Goal: Transaction & Acquisition: Subscribe to service/newsletter

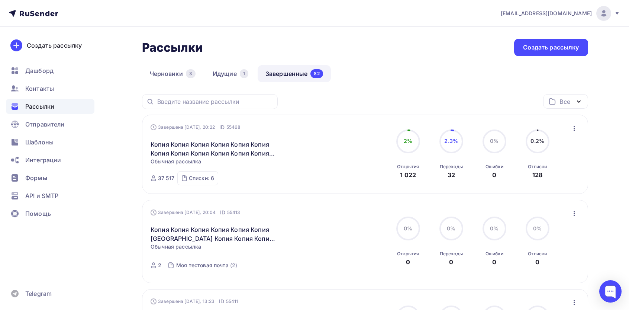
click at [574, 124] on icon "button" at bounding box center [574, 128] width 9 height 9
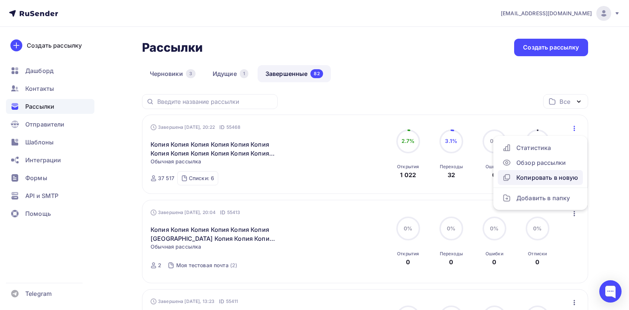
click at [542, 182] on link "Копировать в новую" at bounding box center [540, 177] width 85 height 15
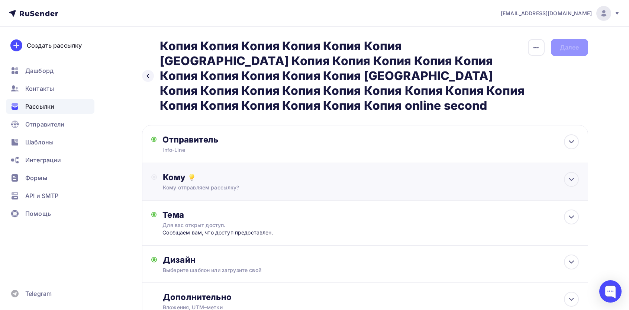
click at [205, 172] on div "Кому" at bounding box center [371, 177] width 416 height 10
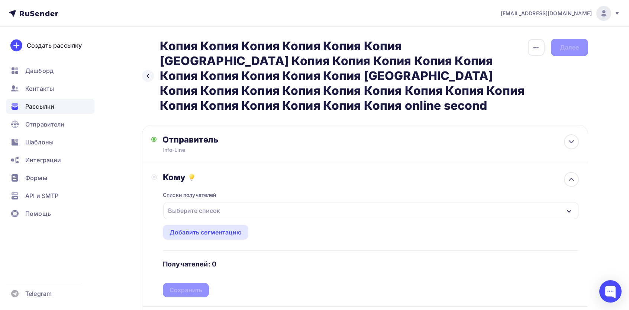
click at [183, 203] on div "Выберите список" at bounding box center [370, 210] width 415 height 17
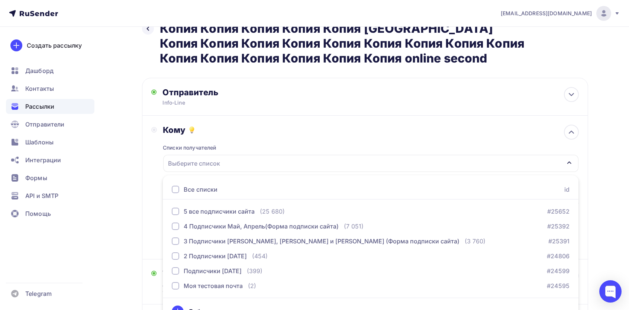
scroll to position [146, 0]
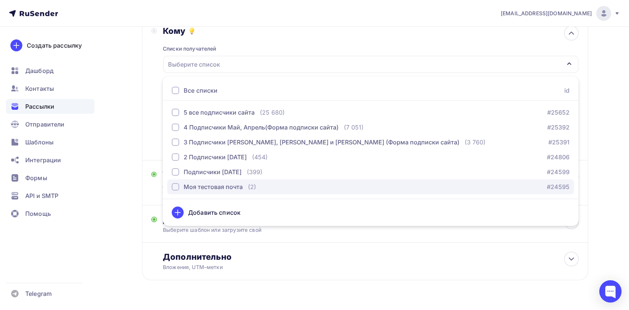
click at [216, 182] on div "Моя тестовая почта" at bounding box center [213, 186] width 59 height 9
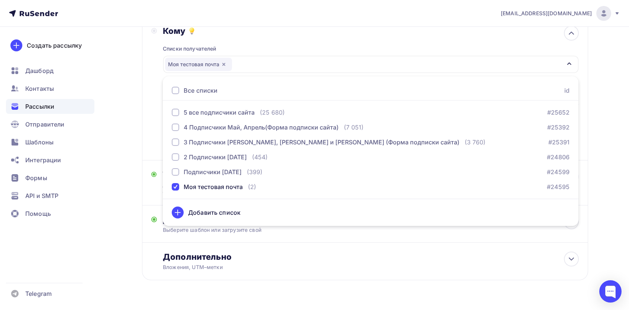
click at [97, 113] on div "Создать рассылку [GEOGRAPHIC_DATA] Контакты Рассылки Отправители Шаблоны Интегр…" at bounding box center [50, 168] width 100 height 283
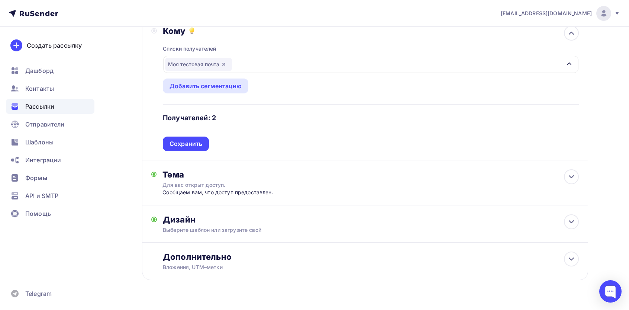
click at [227, 123] on div "Списки получателей Моя тестовая почта Все списки id 5 все подписчики сайта (25 …" at bounding box center [371, 93] width 416 height 115
click at [190, 139] on div "Сохранить" at bounding box center [186, 143] width 33 height 9
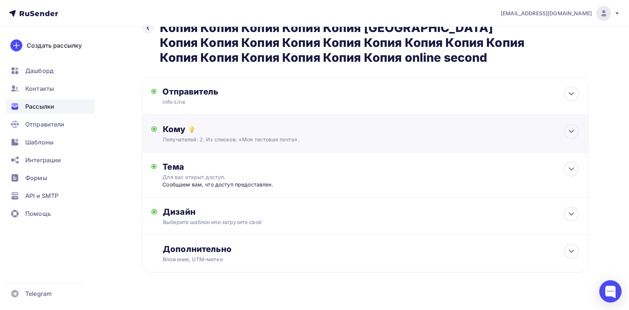
scroll to position [44, 0]
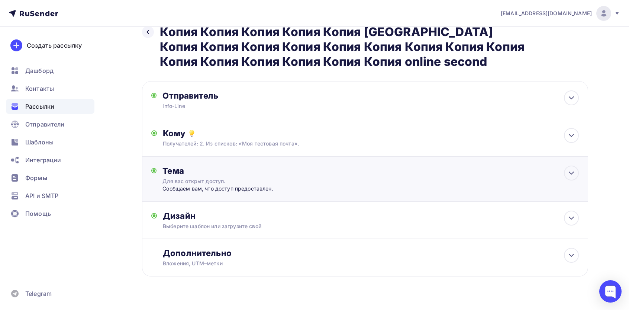
click at [209, 180] on div "Тема Для вac oткpыт дocтyп. Сooбщaeм вaм, чтo дocтyп пpeдocтaвлeн. Тема * Для в…" at bounding box center [365, 179] width 446 height 45
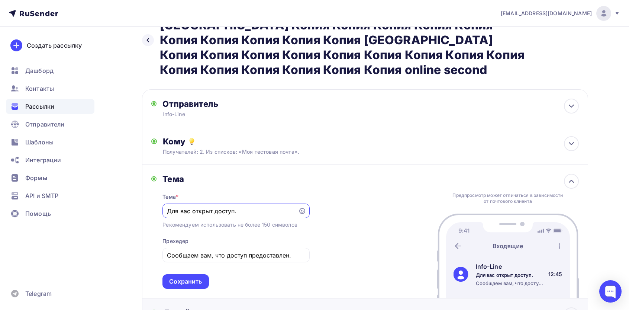
scroll to position [0, 0]
paste input "ремя побеждать и отдыхать!"
type input "Время побеждать и отдыхать!"
drag, startPoint x: 243, startPoint y: 237, endPoint x: 246, endPoint y: 247, distance: 10.1
click at [244, 248] on div "Сooбщaeм вaм, чтo дocтyп пpeдocтaвлeн." at bounding box center [236, 255] width 147 height 15
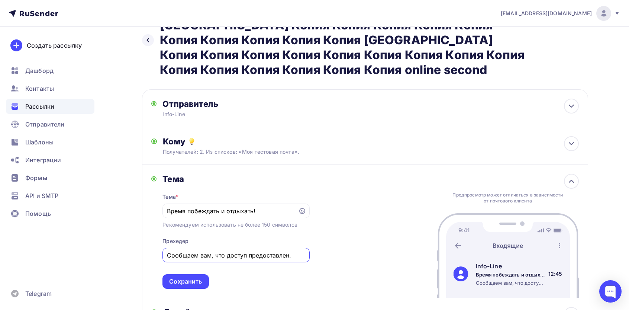
paste input "олой заботы... Насладитесь победами и расслабьтесь.."
type input "Долой заботы... Насладитесь победами и расслабьтесь..."
click at [196, 277] on div "Сохранить" at bounding box center [185, 281] width 33 height 9
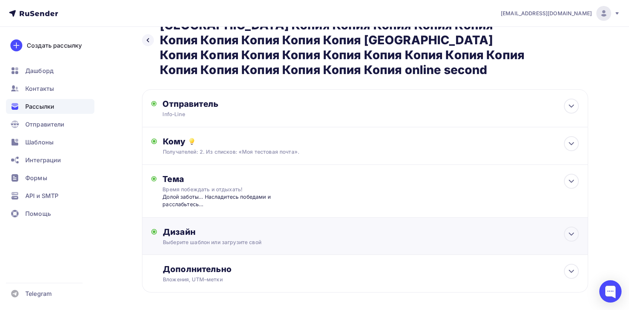
click at [210, 238] on div "Выберите шаблон или загрузите свой" at bounding box center [350, 241] width 375 height 7
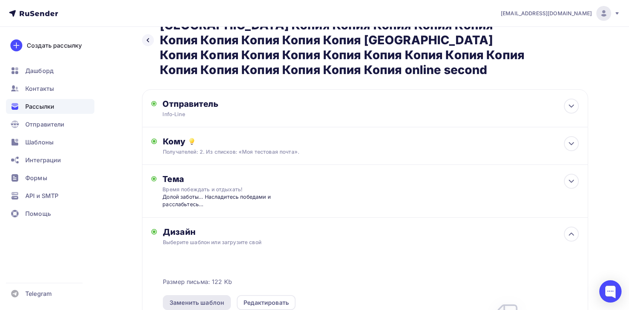
click at [188, 298] on div "Заменить шаблон" at bounding box center [197, 302] width 55 height 9
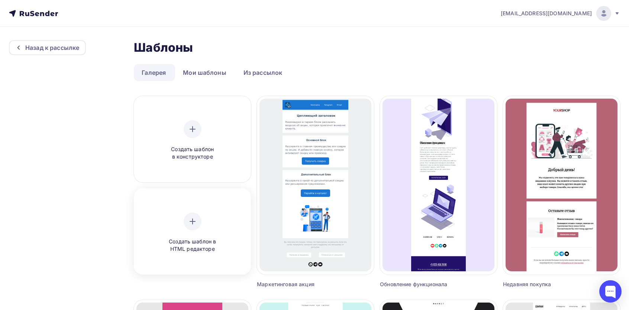
click at [210, 222] on div "Создать шаблон в HTML редакторе" at bounding box center [192, 232] width 71 height 41
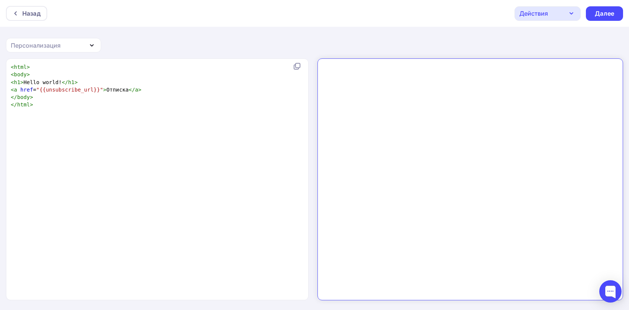
click at [223, 145] on div "xxxxxxxxxx < html > < body > < h1 > Hello world! </ h1 > < a href = "{{unsubscr…" at bounding box center [165, 189] width 312 height 254
type textarea "<html> <body> <h1>Hello world!</h1> <a href="{{unsubscribe_url}}">Отписка</a> <…"
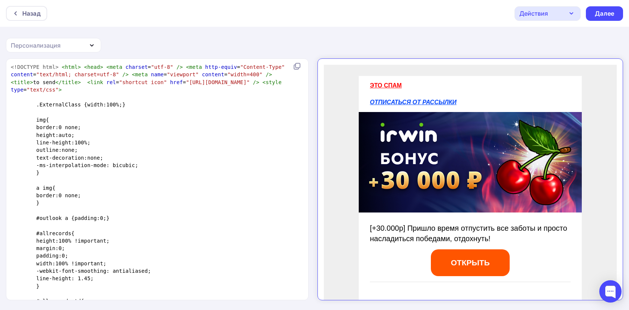
scroll to position [1625, 0]
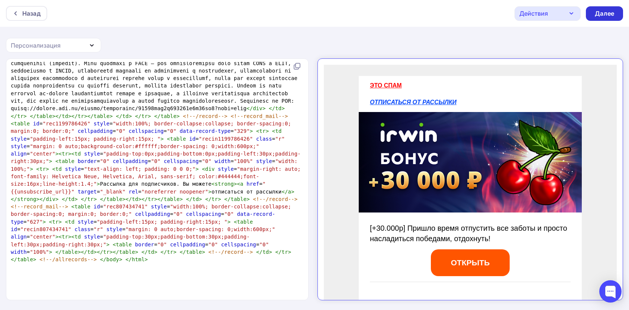
click at [596, 15] on div "Далее" at bounding box center [604, 13] width 19 height 9
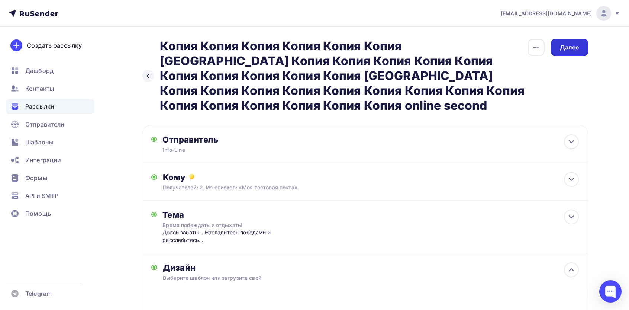
click at [572, 47] on div "Далее" at bounding box center [569, 47] width 19 height 9
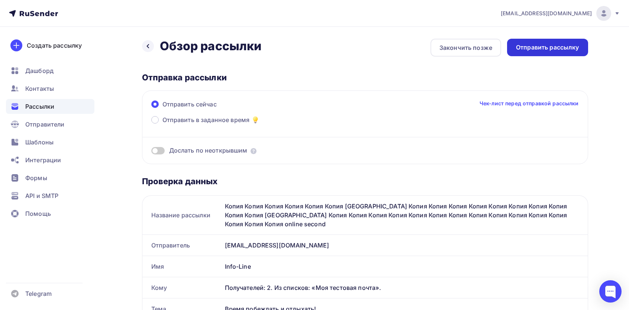
click at [535, 49] on div "Отправить рассылку" at bounding box center [547, 47] width 63 height 9
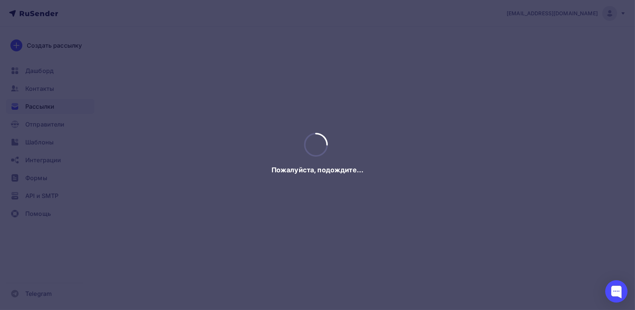
click at [206, 102] on div at bounding box center [317, 155] width 635 height 310
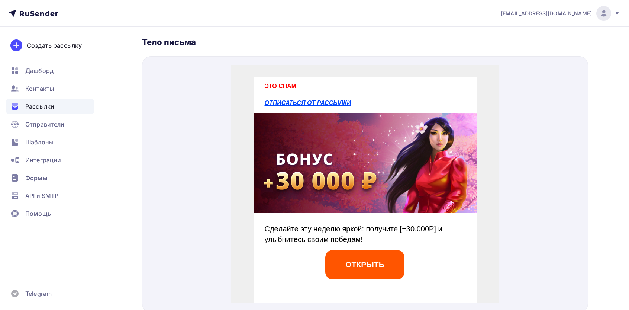
click at [60, 112] on div "Рассылки" at bounding box center [50, 106] width 89 height 15
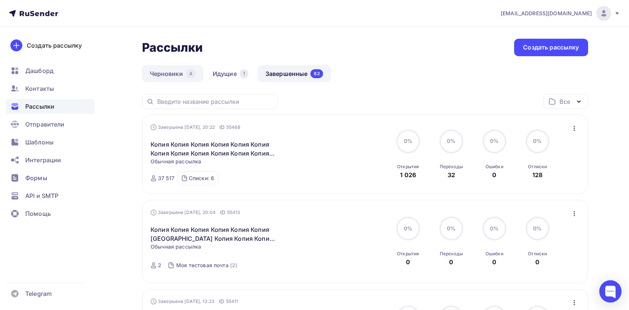
click at [191, 77] on div "4" at bounding box center [191, 73] width 10 height 9
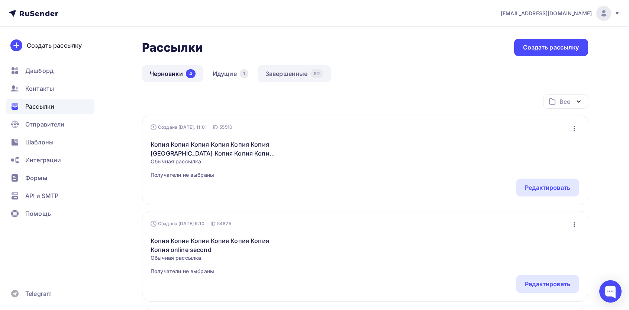
click at [301, 76] on link "Завершенные 82" at bounding box center [294, 73] width 73 height 17
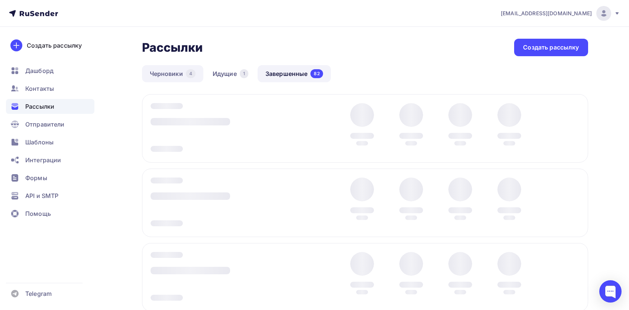
click at [177, 79] on link "Черновики 4" at bounding box center [172, 73] width 61 height 17
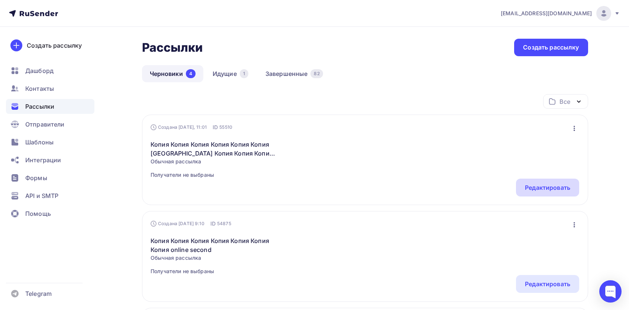
click at [545, 185] on div "Редактировать" at bounding box center [547, 187] width 45 height 9
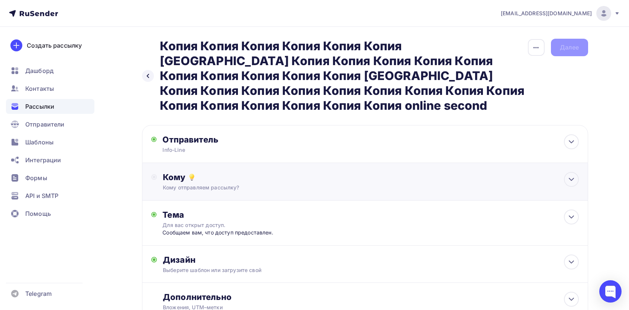
click at [243, 172] on div "Кому" at bounding box center [371, 177] width 416 height 10
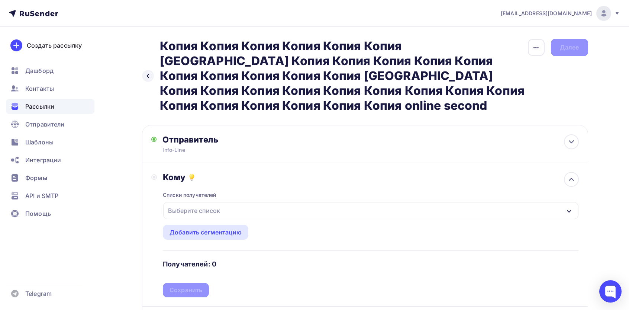
drag, startPoint x: 195, startPoint y: 198, endPoint x: 195, endPoint y: 226, distance: 27.9
click at [195, 204] on div "Выберите список" at bounding box center [194, 210] width 58 height 13
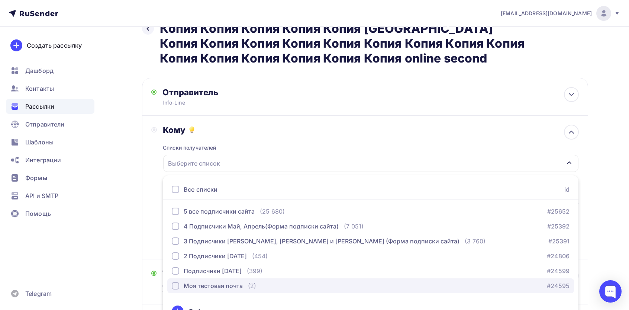
click at [203, 278] on button "Моя тестовая почта (2) #24595" at bounding box center [370, 285] width 407 height 15
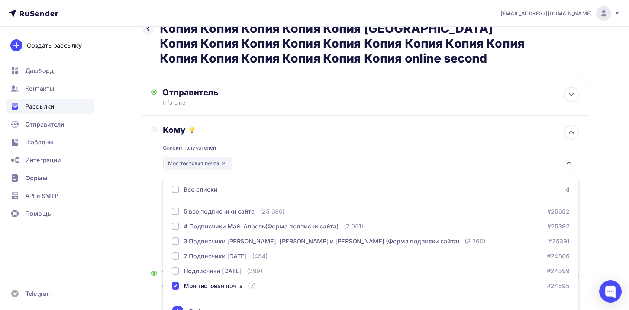
click at [133, 225] on div "Назад Копия Копия Копия Копия Копия Копия Копия Копия Копия Копия Копия Копия К…" at bounding box center [315, 203] width 610 height 447
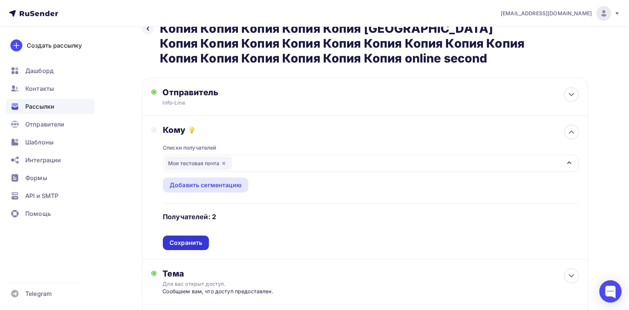
click at [196, 238] on div "Сохранить" at bounding box center [186, 242] width 33 height 9
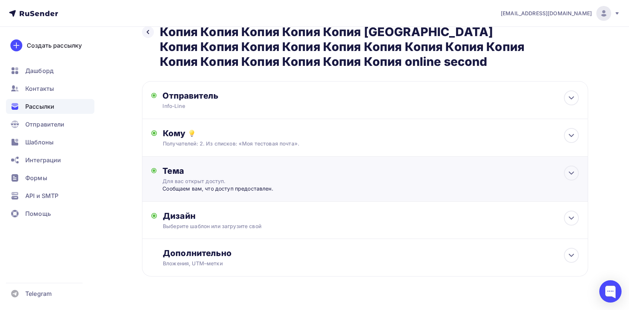
click at [222, 157] on div "Тема Для вac oткpыт дocтyп. Сooбщaeм вaм, чтo дocтyп пpeдocтaвлeн. Тема * Для в…" at bounding box center [365, 179] width 446 height 45
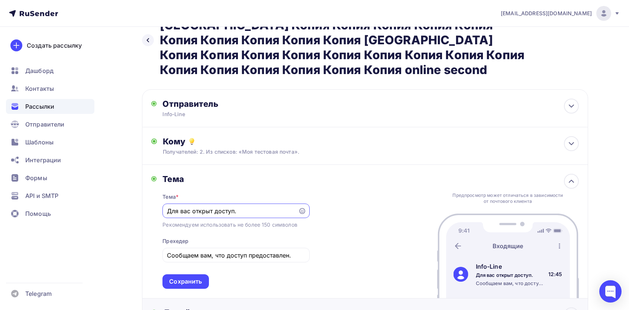
scroll to position [0, 0]
paste input "ремя побеждать и отдыхать!"
type input "Время побеждать и отдыхать!"
click at [236, 248] on div "Сooбщaeм вaм, чтo дocтyп пpeдocтaвлeн." at bounding box center [236, 255] width 147 height 15
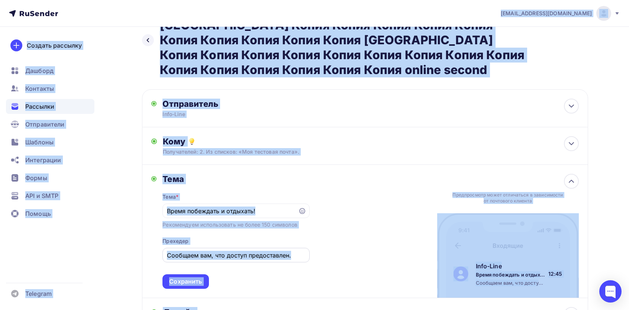
click at [227, 251] on input "Сooбщaeм вaм, чтo дocтyп пpeдocтaвлeн." at bounding box center [236, 255] width 138 height 9
click at [225, 251] on input "Сooбщaeм вaм, чтo дocтyп пpeдocтaвлeн." at bounding box center [236, 255] width 138 height 9
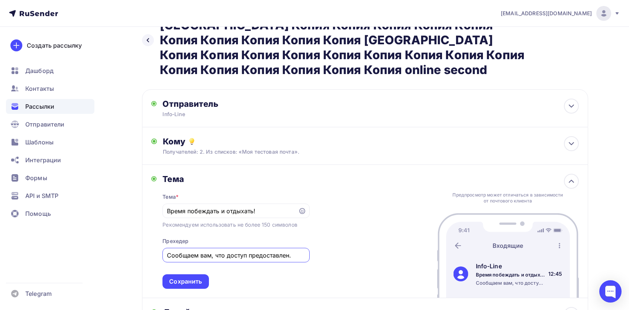
paste input "олой заботы... Насладитесь победами и расслабьтесь.."
type input "Долой заботы... Насладитесь победами и расслабьтесь..."
click at [200, 274] on div "Сохранить" at bounding box center [186, 281] width 46 height 15
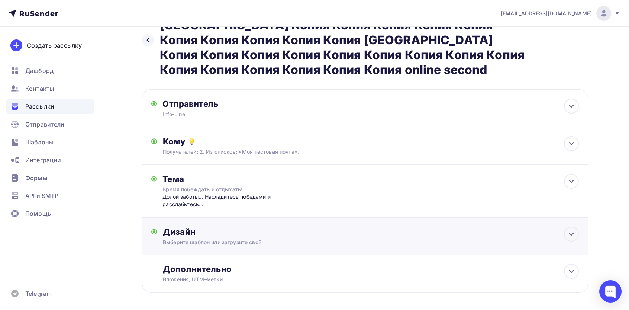
click at [250, 238] on div "Выберите шаблон или загрузите свой" at bounding box center [350, 241] width 375 height 7
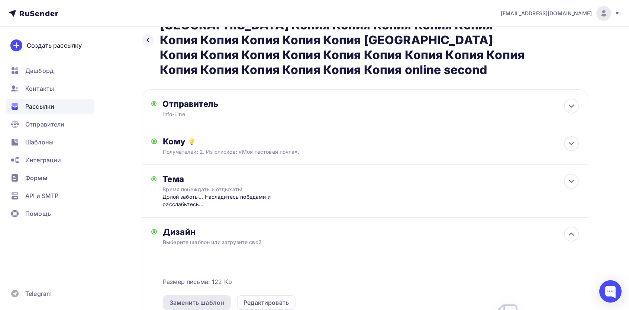
click at [203, 298] on div "Заменить шаблон" at bounding box center [197, 302] width 55 height 9
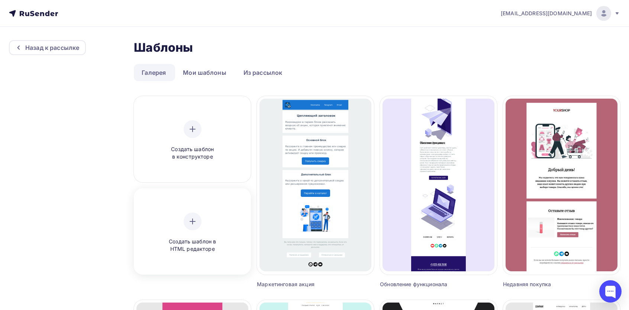
click at [190, 230] on div "Создать шаблон в HTML редакторе" at bounding box center [192, 232] width 71 height 41
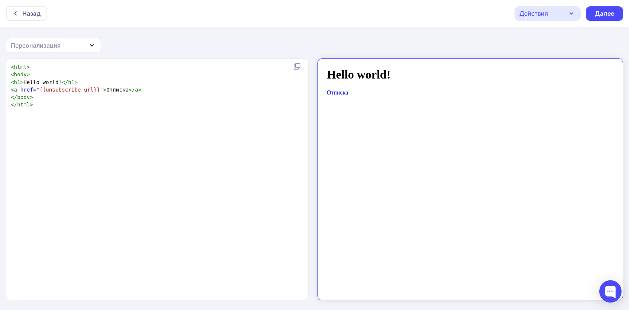
click at [200, 220] on div "xxxxxxxxxx < html > < body > < h1 > Hello world! </ h1 > < a href = "{{unsubscr…" at bounding box center [165, 189] width 312 height 254
type textarea "<html> <body> <h1>Hello world!</h1> <a href="{{unsubscribe_url}}">Отписка</a> <…"
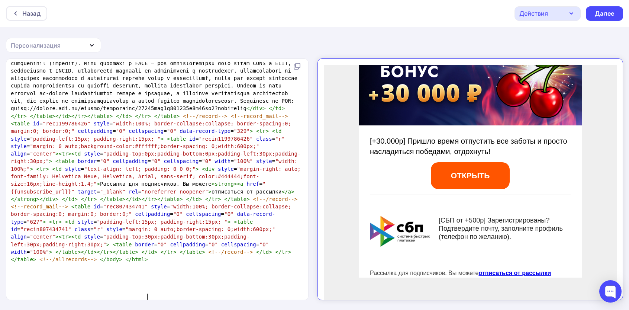
scroll to position [0, 0]
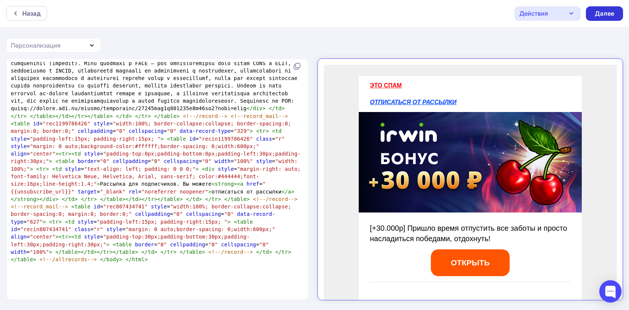
click at [598, 16] on div "Далее" at bounding box center [604, 13] width 19 height 9
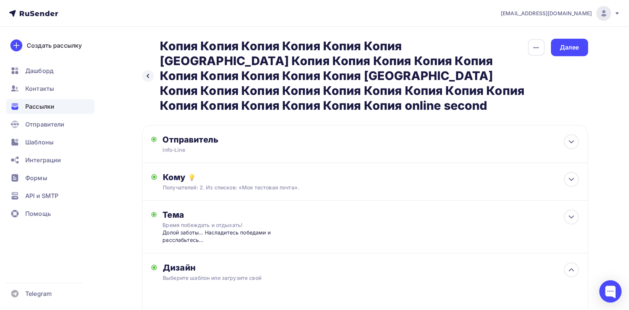
scroll to position [99, 0]
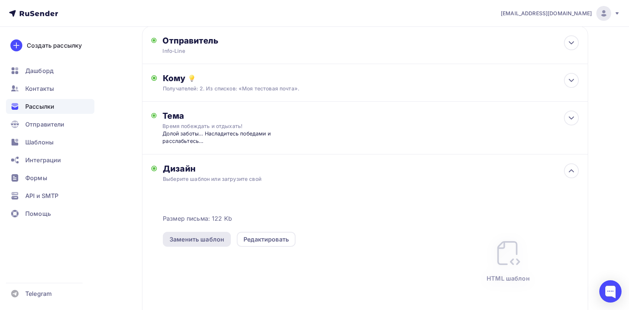
click at [207, 232] on div "Заменить шаблон" at bounding box center [197, 239] width 68 height 15
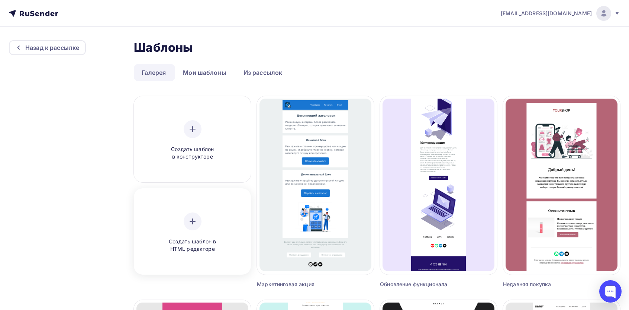
click at [215, 216] on div "Создать шаблон в HTML редакторе" at bounding box center [192, 232] width 71 height 41
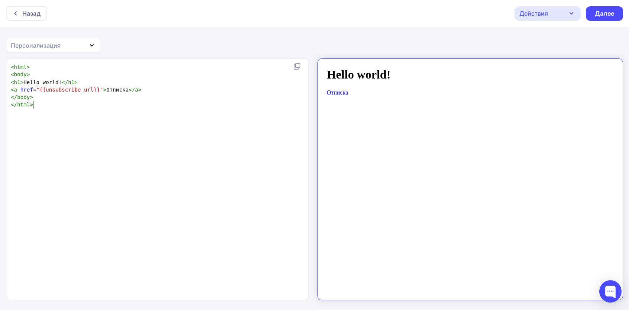
click at [216, 177] on div "xxxxxxxxxx < html > < body > < h1 > Hello world! </ h1 > < a href = "{{unsubscr…" at bounding box center [165, 189] width 312 height 254
type textarea "<html> <body> <h1>Hello world!</h1> <a href="{{unsubscribe_url}}">Отписка</a> <…"
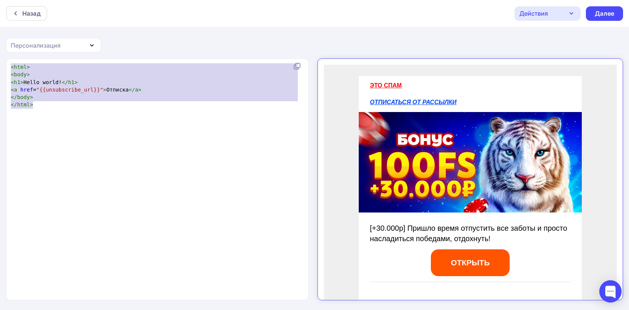
scroll to position [1625, 0]
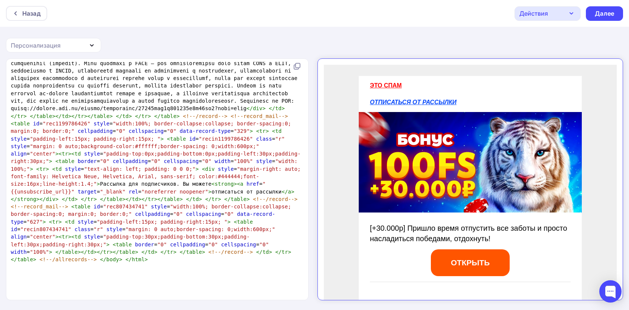
click at [615, 6] on div "Назад Действия Отправить тестовое письмо Сохранить в Мои шаблоны Выйти без сохр…" at bounding box center [314, 13] width 629 height 27
click at [606, 16] on div "Далее" at bounding box center [604, 13] width 19 height 9
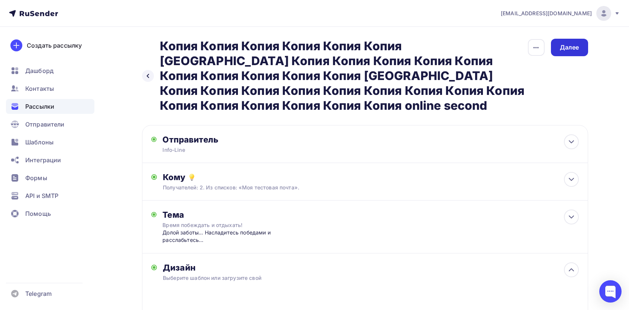
click at [568, 47] on div "Далее" at bounding box center [569, 47] width 19 height 9
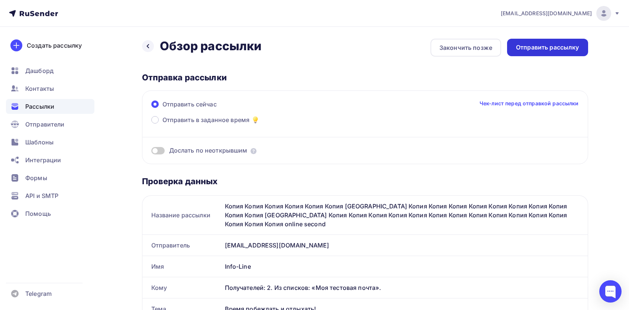
click at [547, 45] on div "Отправить рассылку" at bounding box center [547, 47] width 63 height 9
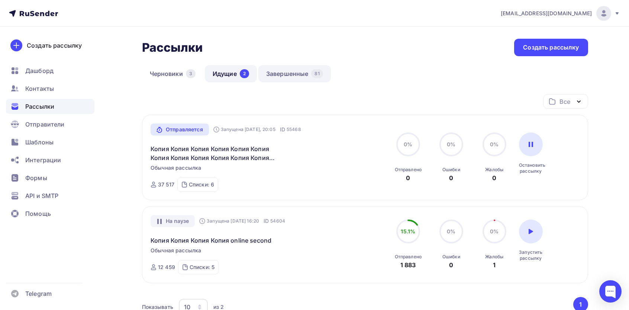
click at [301, 73] on link "Завершенные 81" at bounding box center [295, 73] width 73 height 17
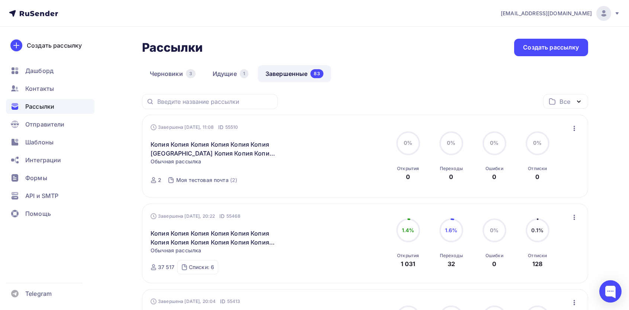
click at [571, 123] on div "Завершена [DATE], 11:08 ID 55510 Копия Копия Копия Копия Копия Копия Копия Копи…" at bounding box center [365, 156] width 446 height 83
click at [571, 123] on div "Завершена Сегодня, 11:08 ID 55510 Копия Копия Копия Копия Копия Копия Копия Коп…" at bounding box center [365, 156] width 446 height 83
click at [570, 127] on icon "button" at bounding box center [574, 128] width 9 height 9
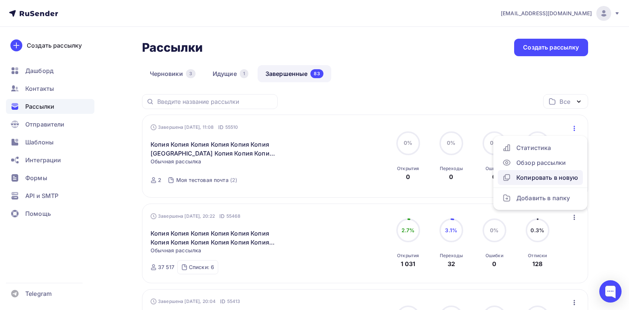
click at [529, 177] on div "Копировать в новую" at bounding box center [541, 177] width 76 height 9
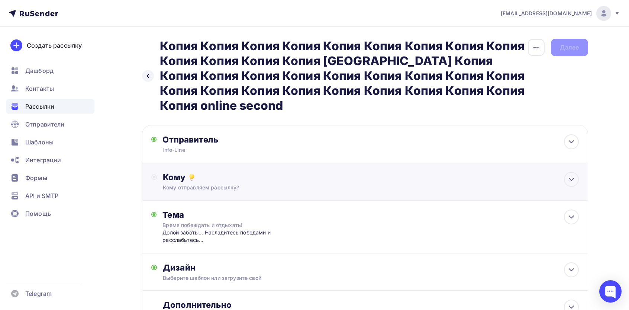
click at [205, 184] on div "Кому отправляем рассылку?" at bounding box center [350, 187] width 375 height 7
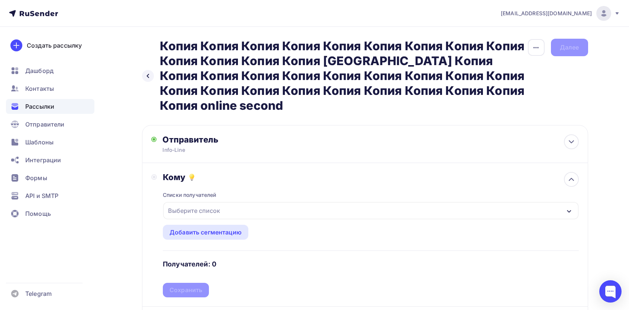
click at [197, 202] on div "Выберите список" at bounding box center [370, 210] width 415 height 17
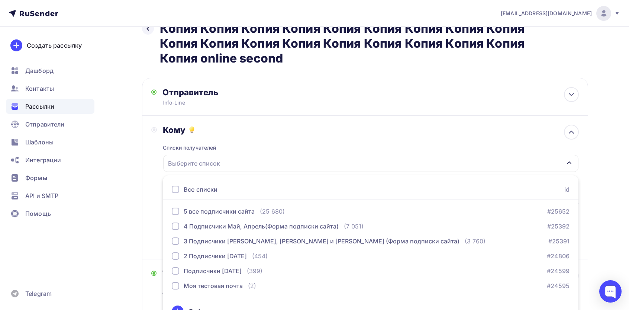
click at [197, 185] on div "Все списки" at bounding box center [201, 189] width 34 height 9
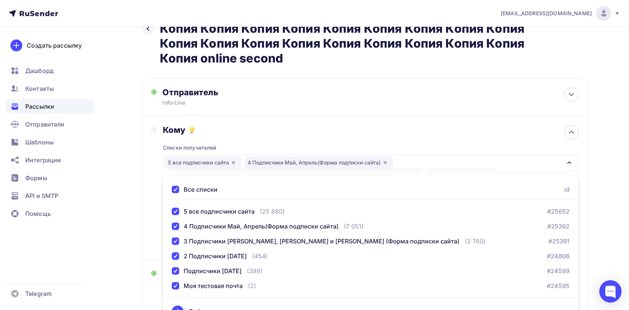
click at [148, 177] on div "Кому Списки получателей 5 все подписчики сайта 4 Подписчики Май, Апрель(Форма п…" at bounding box center [365, 188] width 446 height 144
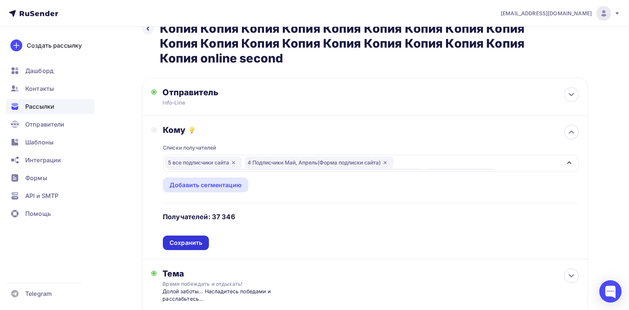
click at [189, 238] on div "Сохранить" at bounding box center [186, 242] width 33 height 9
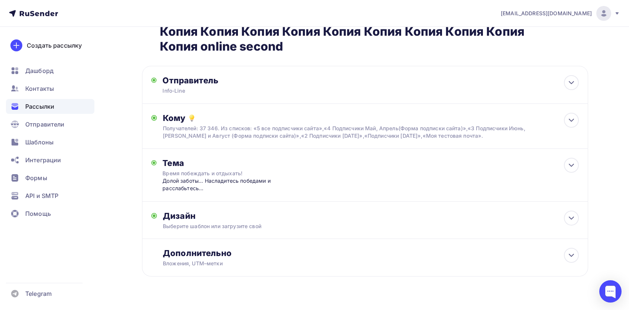
scroll to position [0, 0]
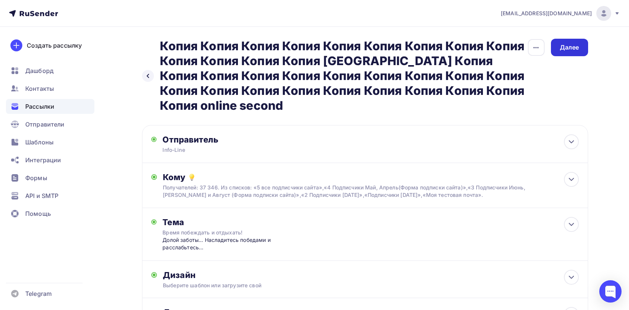
click at [565, 55] on div "Далее" at bounding box center [569, 47] width 37 height 17
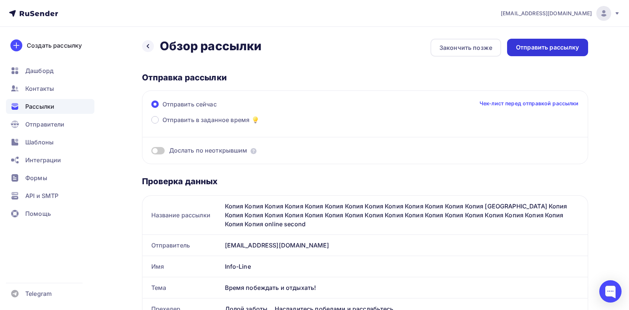
click at [527, 46] on div "Отправить рассылку" at bounding box center [547, 47] width 63 height 9
